Goal: Information Seeking & Learning: Learn about a topic

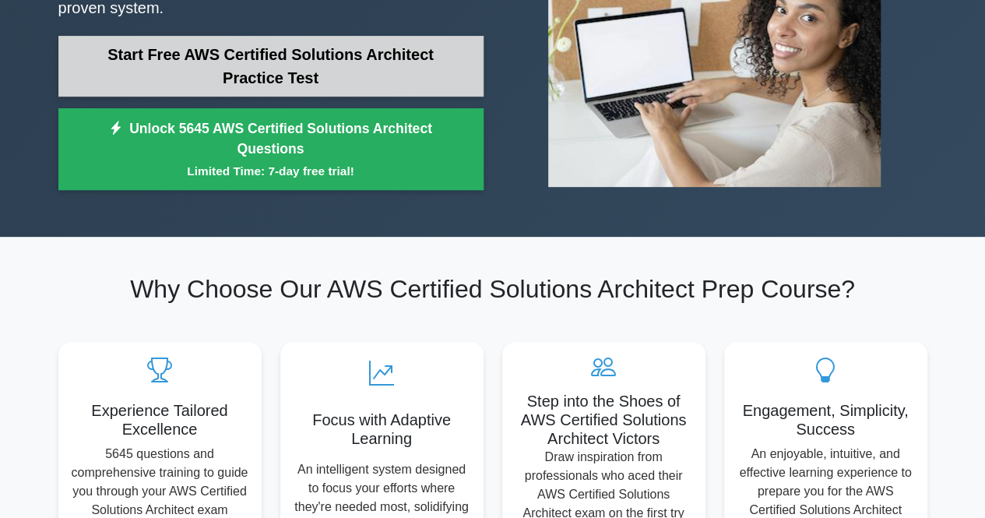
drag, startPoint x: 199, startPoint y: 96, endPoint x: 194, endPoint y: 79, distance: 17.2
click at [194, 79] on div "Start Free AWS Certified Solutions Architect Practice Test Unlock 5645 AWS Cert…" at bounding box center [270, 117] width 425 height 163
click at [194, 79] on link "Start Free AWS Certified Solutions Architect Practice Test" at bounding box center [270, 66] width 425 height 61
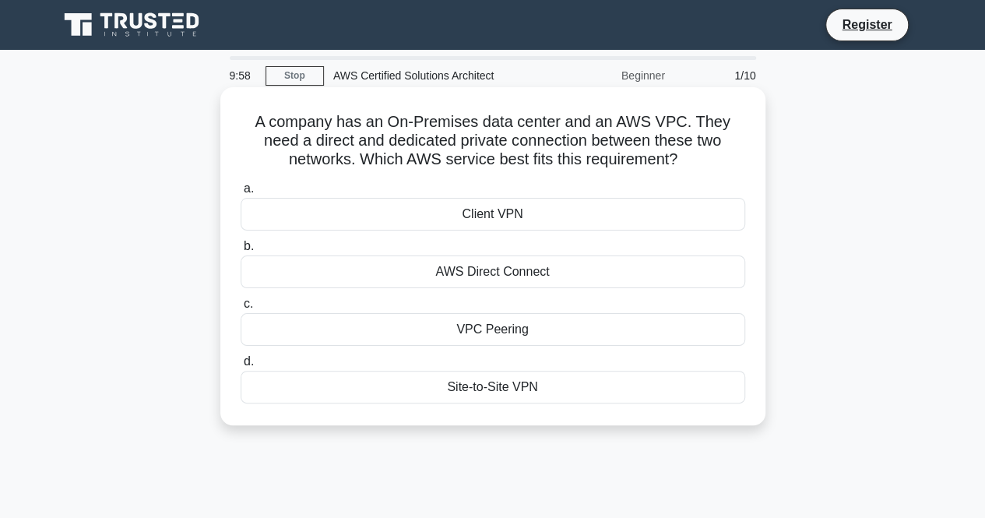
click at [420, 125] on h5 "A company has an On-Premises data center and an AWS VPC. They need a direct and…" at bounding box center [493, 141] width 508 height 58
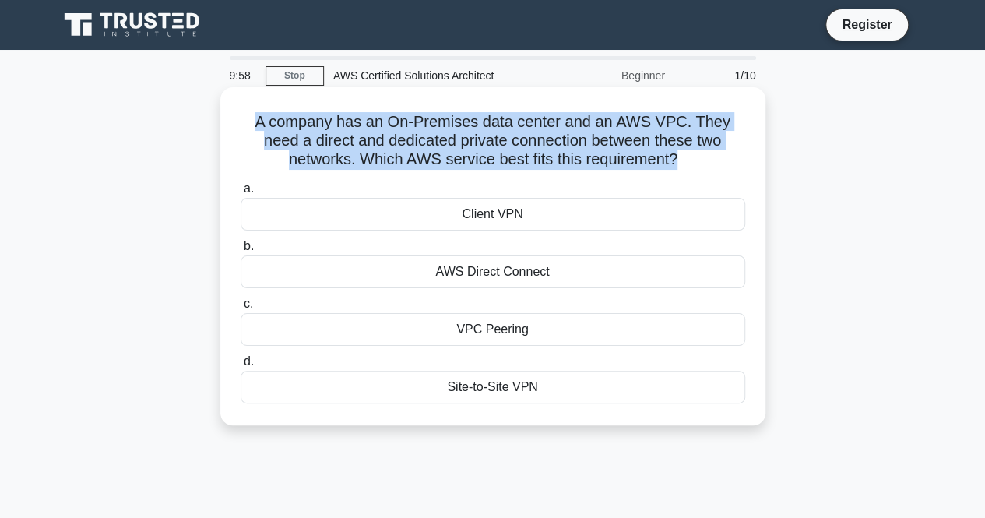
click at [420, 125] on h5 "A company has an On-Premises data center and an AWS VPC. They need a direct and…" at bounding box center [493, 141] width 508 height 58
click at [749, 164] on div "A company has an On-Premises data center and an AWS VPC. They need a direct and…" at bounding box center [493, 256] width 533 height 326
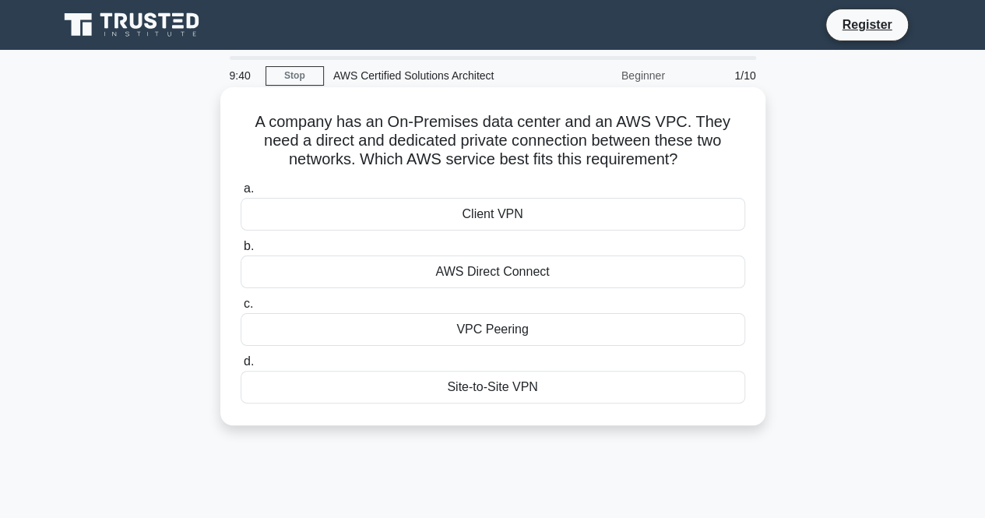
click at [543, 272] on div "AWS Direct Connect" at bounding box center [493, 271] width 505 height 33
click at [241, 252] on input "b. AWS Direct Connect" at bounding box center [241, 246] width 0 height 10
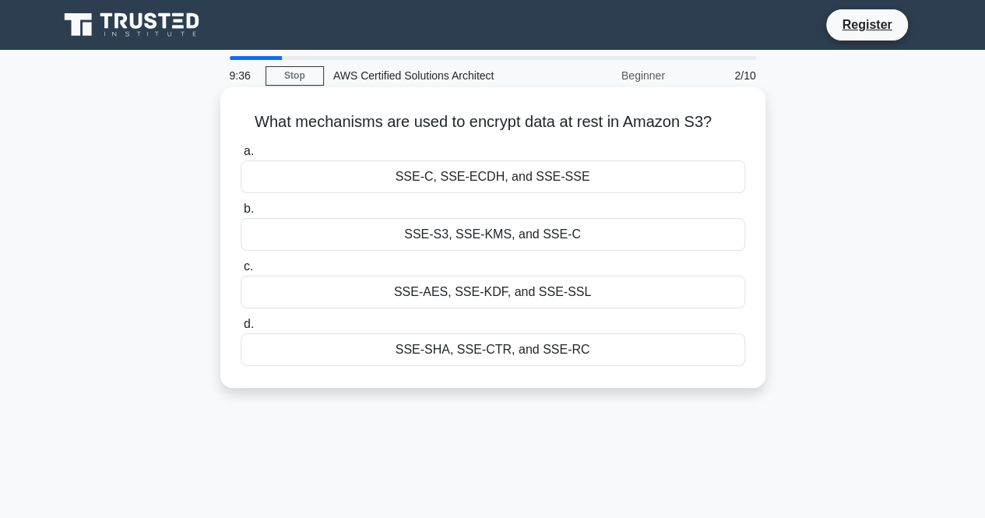
click at [659, 125] on h5 "What mechanisms are used to encrypt data at rest in Amazon S3? .spinner_0XTQ{tr…" at bounding box center [493, 122] width 508 height 20
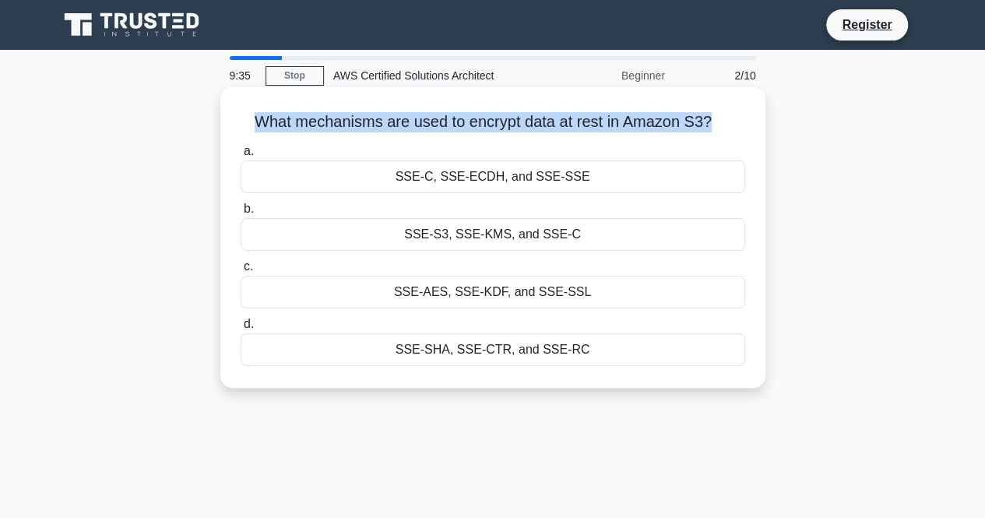
click at [659, 125] on h5 "What mechanisms are used to encrypt data at rest in Amazon S3? .spinner_0XTQ{tr…" at bounding box center [493, 122] width 508 height 20
click at [697, 128] on h5 "What mechanisms are used to encrypt data at rest in Amazon S3? .spinner_0XTQ{tr…" at bounding box center [493, 122] width 508 height 20
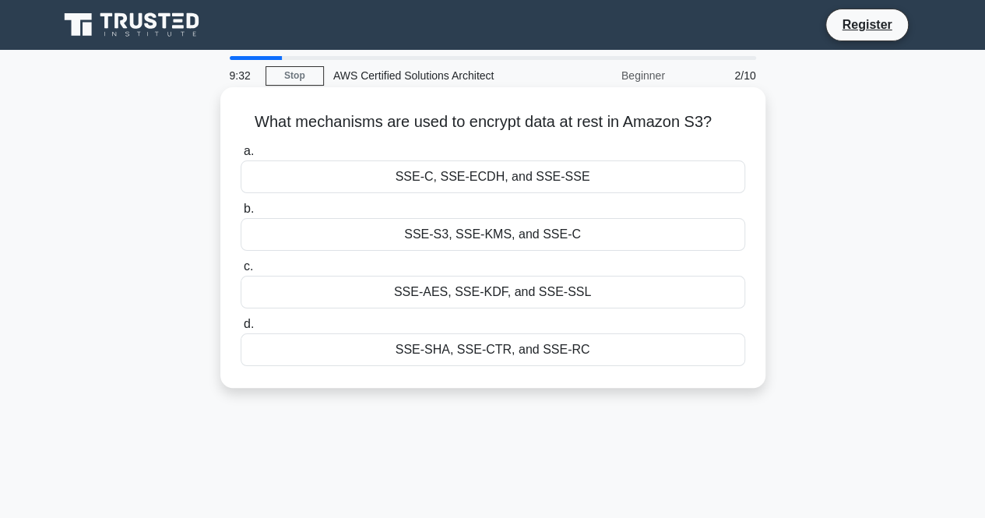
click at [639, 231] on div "SSE-S3, SSE-KMS, and SSE-C" at bounding box center [493, 234] width 505 height 33
click at [241, 214] on input "b. SSE-S3, SSE-KMS, and SSE-C" at bounding box center [241, 209] width 0 height 10
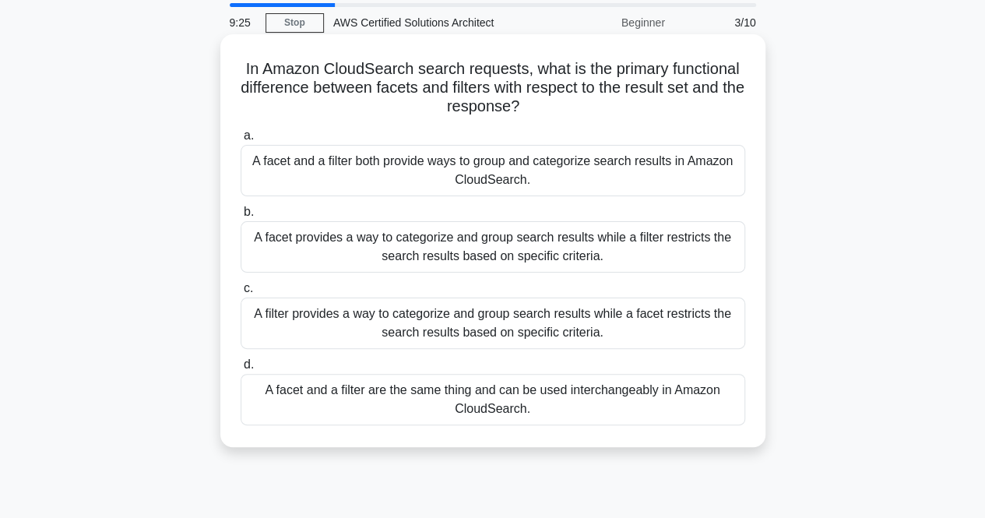
scroll to position [56, 0]
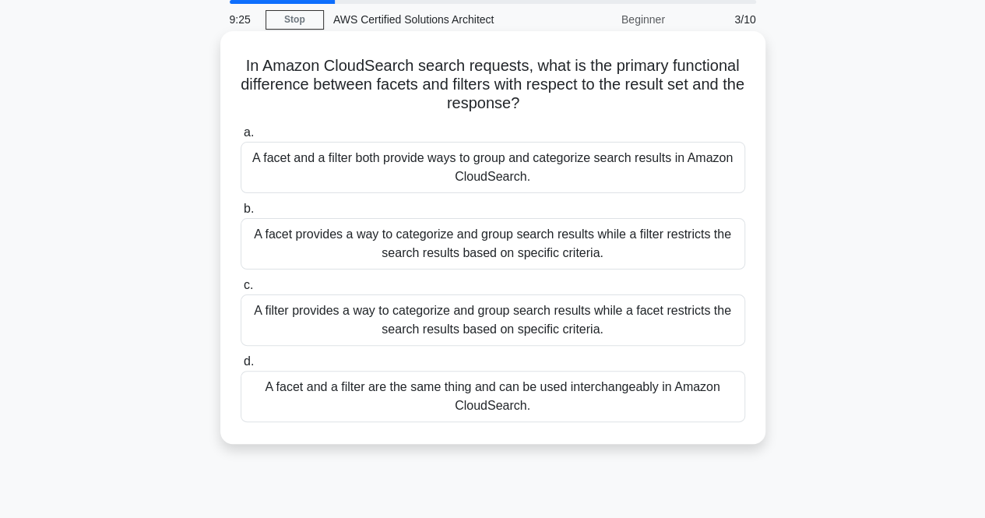
click at [629, 400] on div "A facet and a filter are the same thing and can be used interchangeably in Amaz…" at bounding box center [493, 396] width 505 height 51
click at [241, 367] on input "d. A facet and a filter are the same thing and can be used interchangeably in A…" at bounding box center [241, 362] width 0 height 10
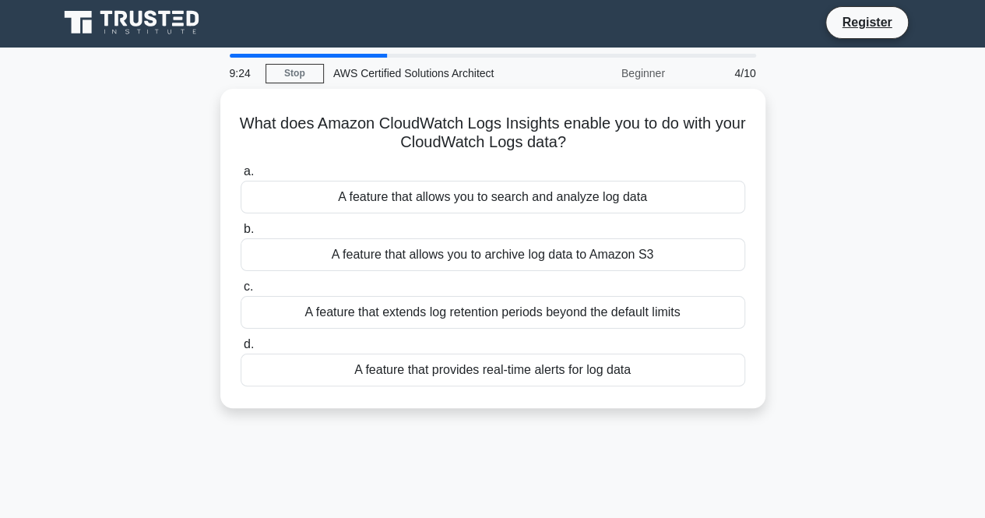
scroll to position [0, 0]
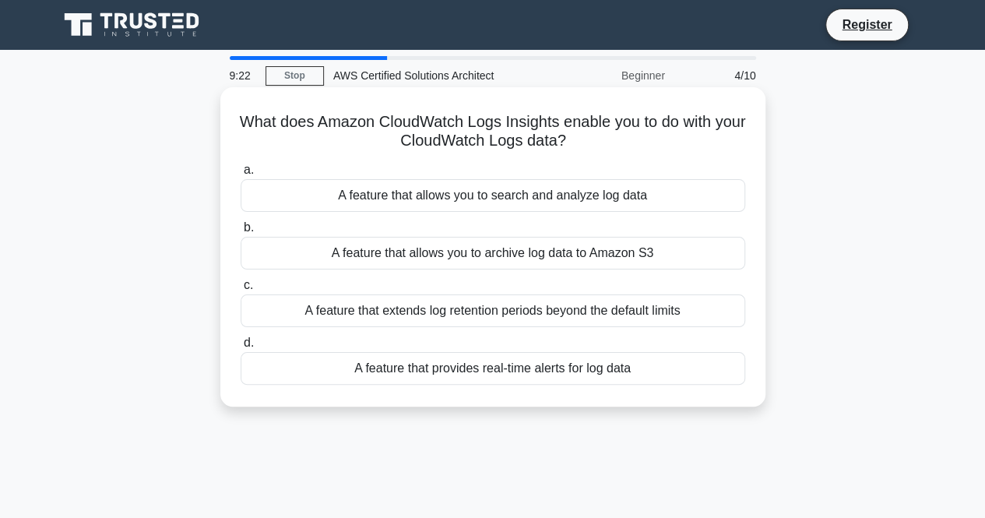
click at [737, 110] on div "What does Amazon CloudWatch Logs Insights enable you to do with your CloudWatch…" at bounding box center [493, 246] width 533 height 307
drag, startPoint x: 737, startPoint y: 110, endPoint x: 715, endPoint y: 141, distance: 38.0
click at [715, 141] on div "What does Amazon CloudWatch Logs Insights enable you to do with your CloudWatch…" at bounding box center [493, 246] width 533 height 307
click at [715, 141] on h5 "What does Amazon CloudWatch Logs Insights enable you to do with your CloudWatch…" at bounding box center [493, 131] width 508 height 39
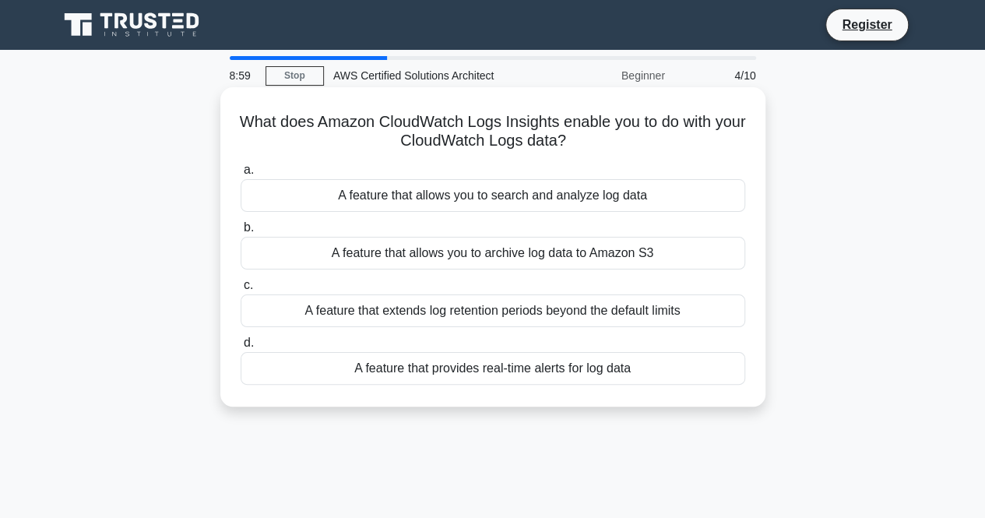
click at [607, 192] on div "A feature that allows you to search and analyze log data" at bounding box center [493, 195] width 505 height 33
click at [241, 175] on input "a. A feature that allows you to search and analyze log data" at bounding box center [241, 170] width 0 height 10
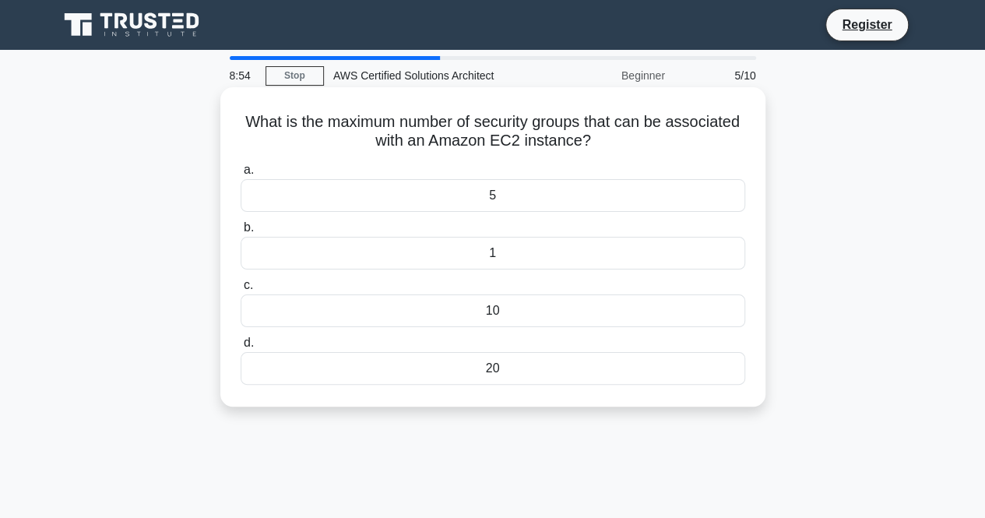
click at [611, 188] on div "5" at bounding box center [493, 195] width 505 height 33
click at [241, 175] on input "a. 5" at bounding box center [241, 170] width 0 height 10
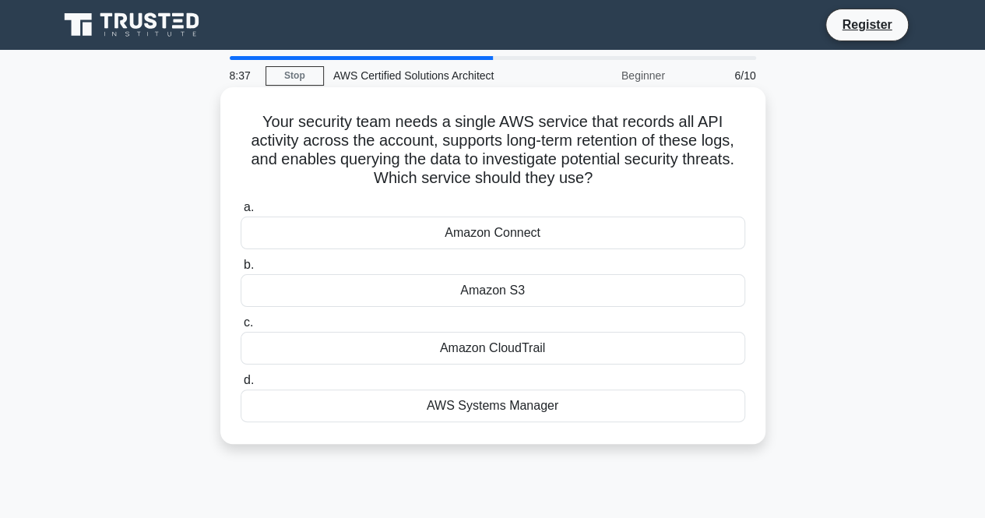
click at [512, 347] on div "Amazon CloudTrail" at bounding box center [493, 348] width 505 height 33
click at [241, 328] on input "c. Amazon CloudTrail" at bounding box center [241, 323] width 0 height 10
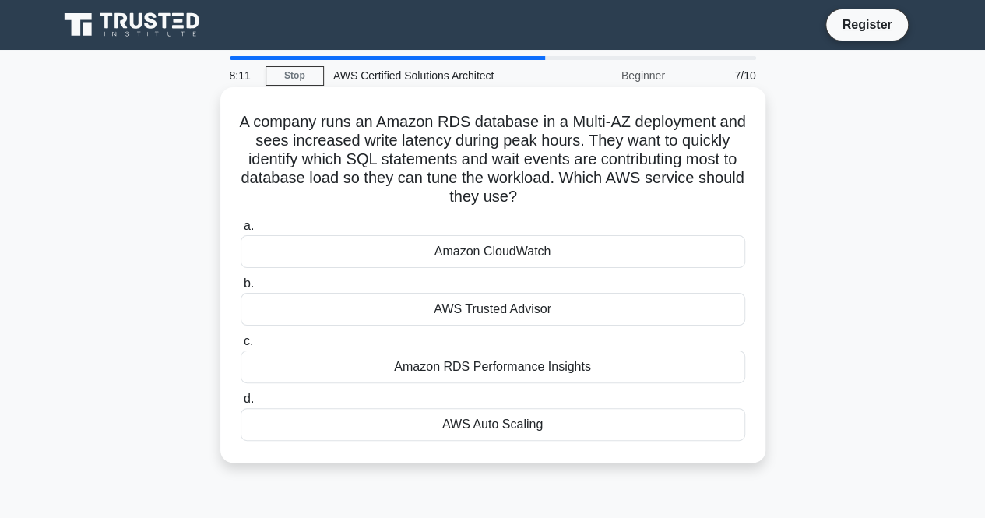
click at [540, 379] on div "Amazon RDS Performance Insights" at bounding box center [493, 366] width 505 height 33
click at [241, 347] on input "c. Amazon RDS Performance Insights" at bounding box center [241, 341] width 0 height 10
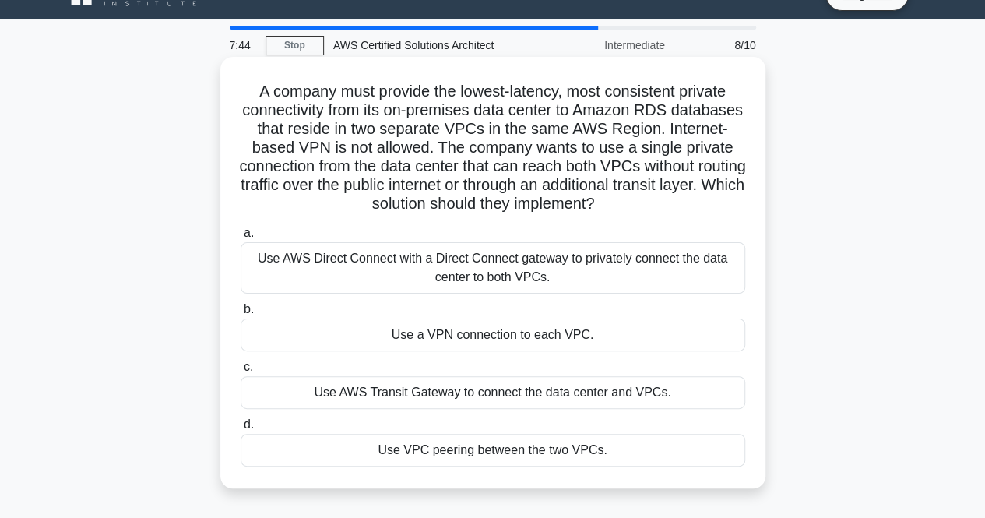
scroll to position [31, 0]
click at [629, 325] on div "Use a VPN connection to each VPC." at bounding box center [493, 334] width 505 height 33
click at [241, 314] on input "b. Use a VPN connection to each VPC." at bounding box center [241, 309] width 0 height 10
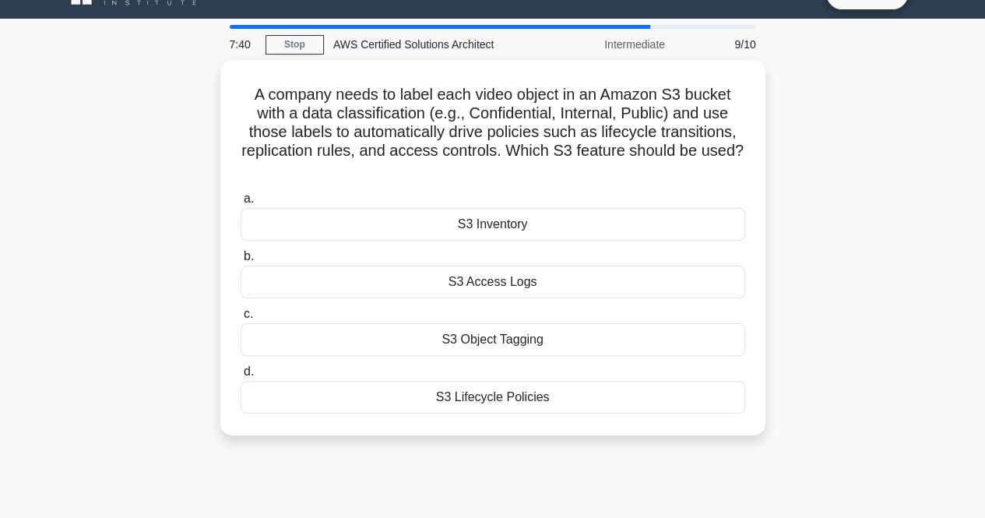
scroll to position [0, 0]
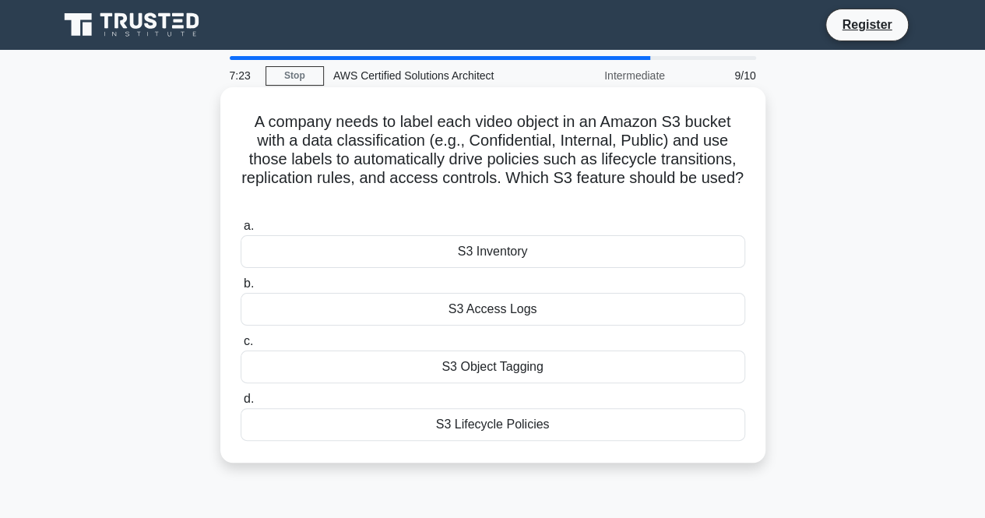
click at [618, 370] on div "S3 Object Tagging" at bounding box center [493, 366] width 505 height 33
click at [241, 347] on input "c. S3 Object Tagging" at bounding box center [241, 341] width 0 height 10
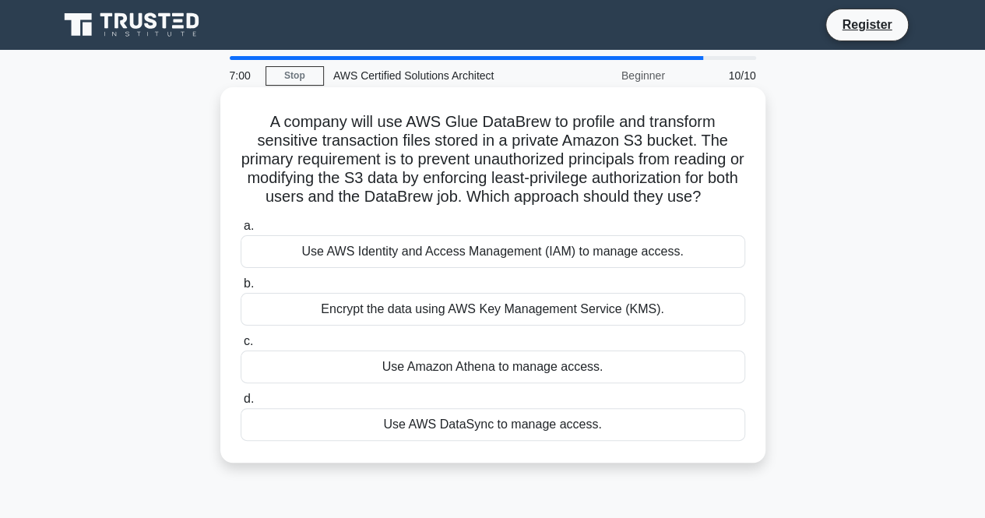
click at [630, 308] on div "Encrypt the data using AWS Key Management Service (KMS)." at bounding box center [493, 309] width 505 height 33
click at [241, 289] on input "b. Encrypt the data using AWS Key Management Service (KMS)." at bounding box center [241, 284] width 0 height 10
